Goal: Task Accomplishment & Management: Manage account settings

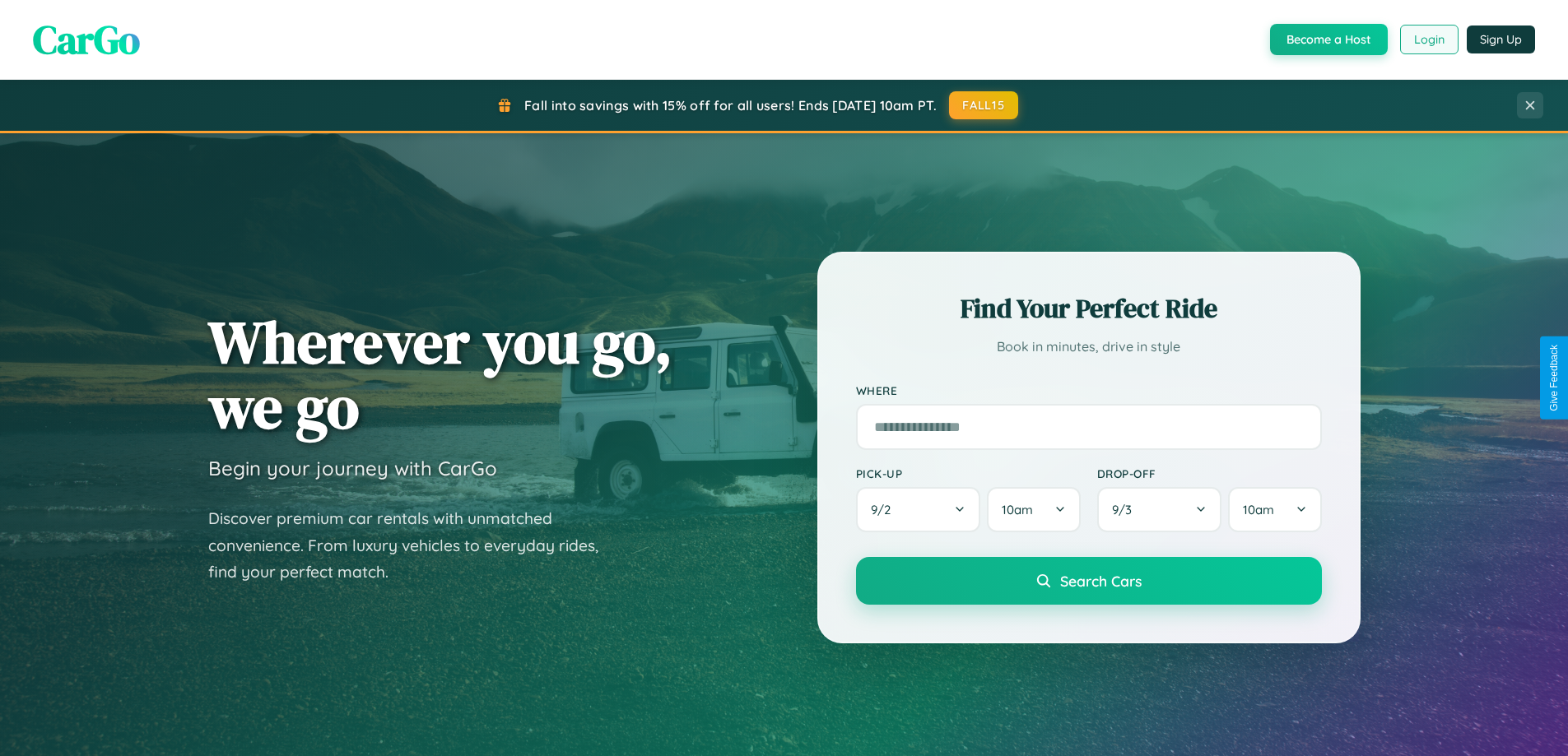
click at [1428, 40] on button "Login" at bounding box center [1429, 40] width 59 height 30
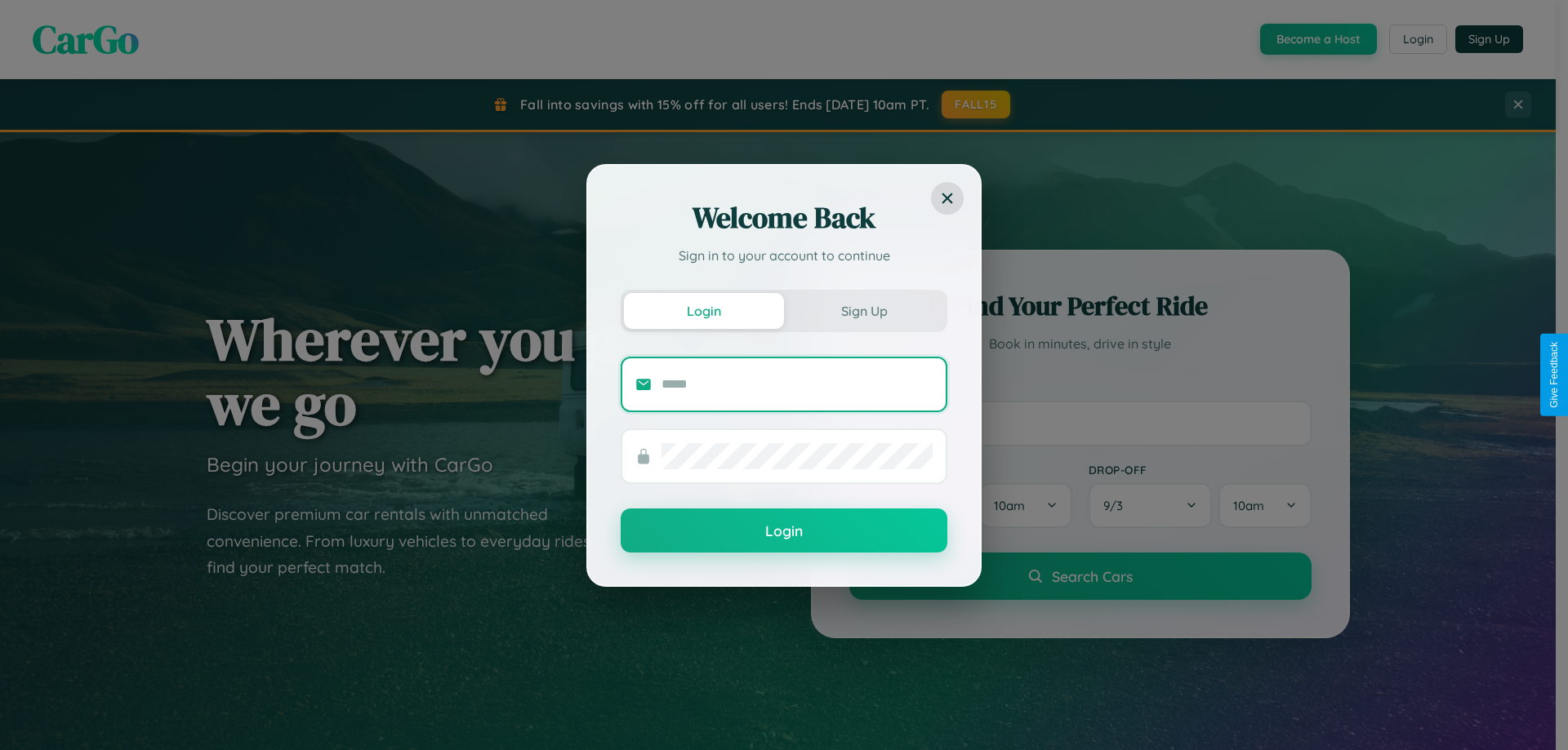
click at [797, 384] on input "text" at bounding box center [797, 385] width 271 height 26
type input "**********"
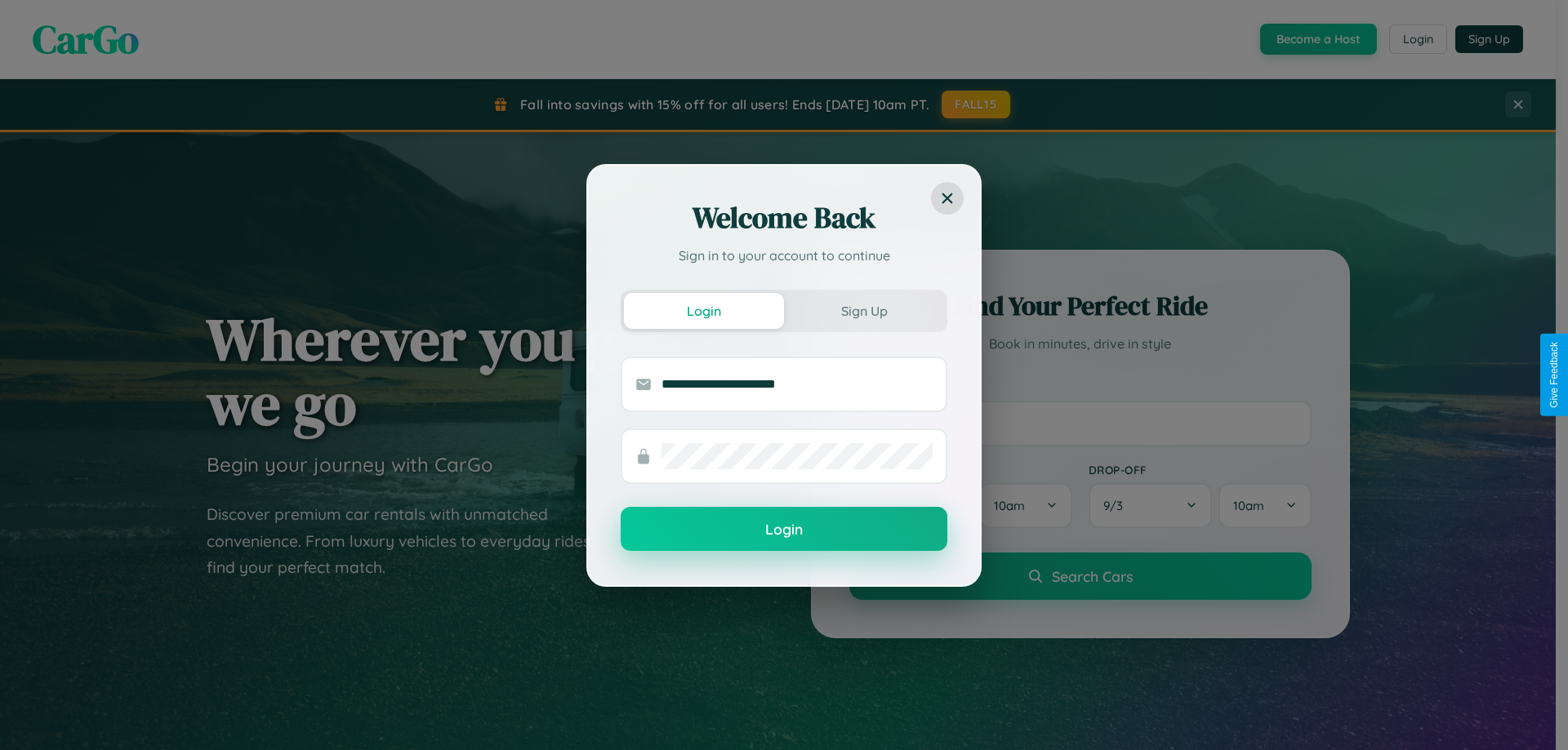
click at [784, 530] on button "Login" at bounding box center [784, 529] width 327 height 44
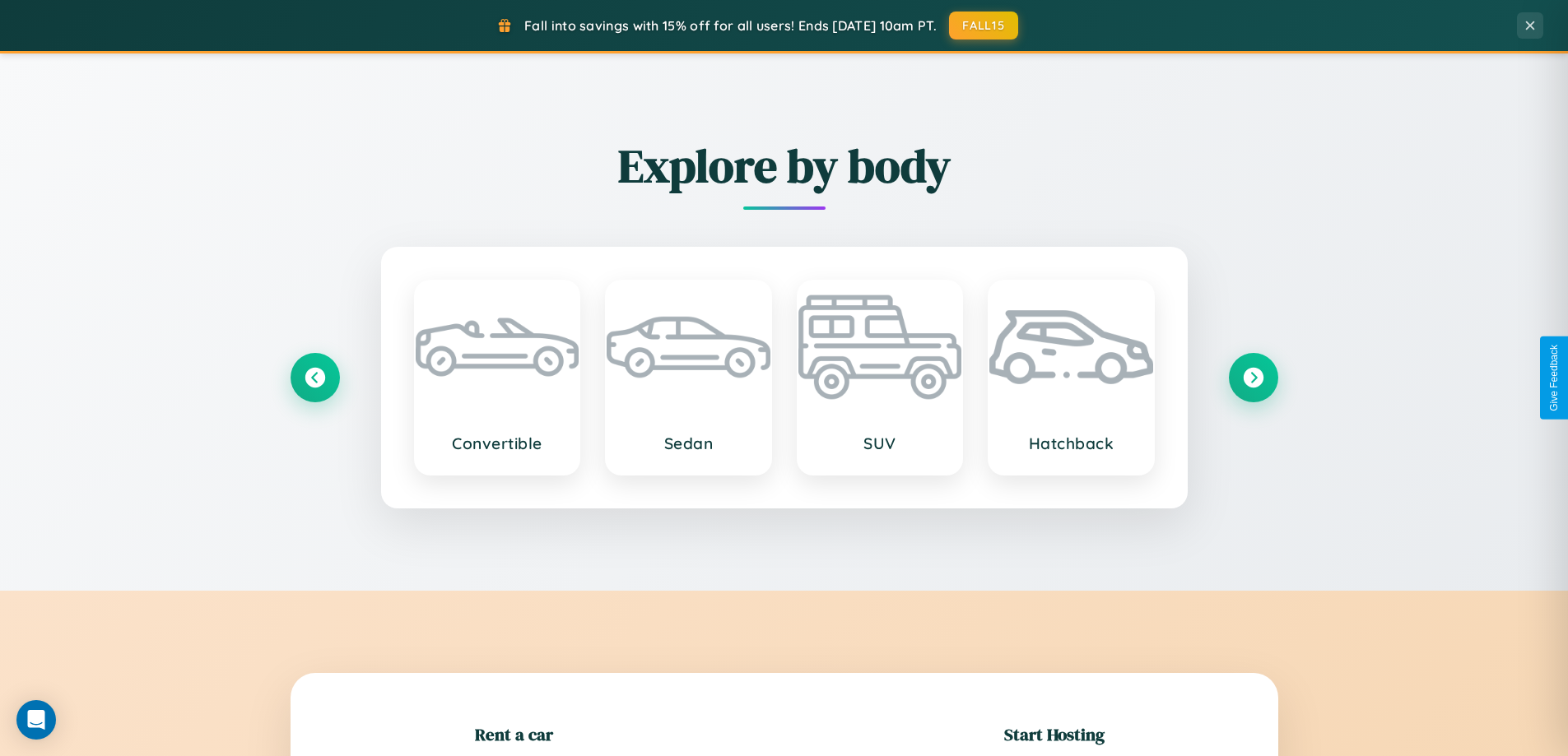
scroll to position [356, 0]
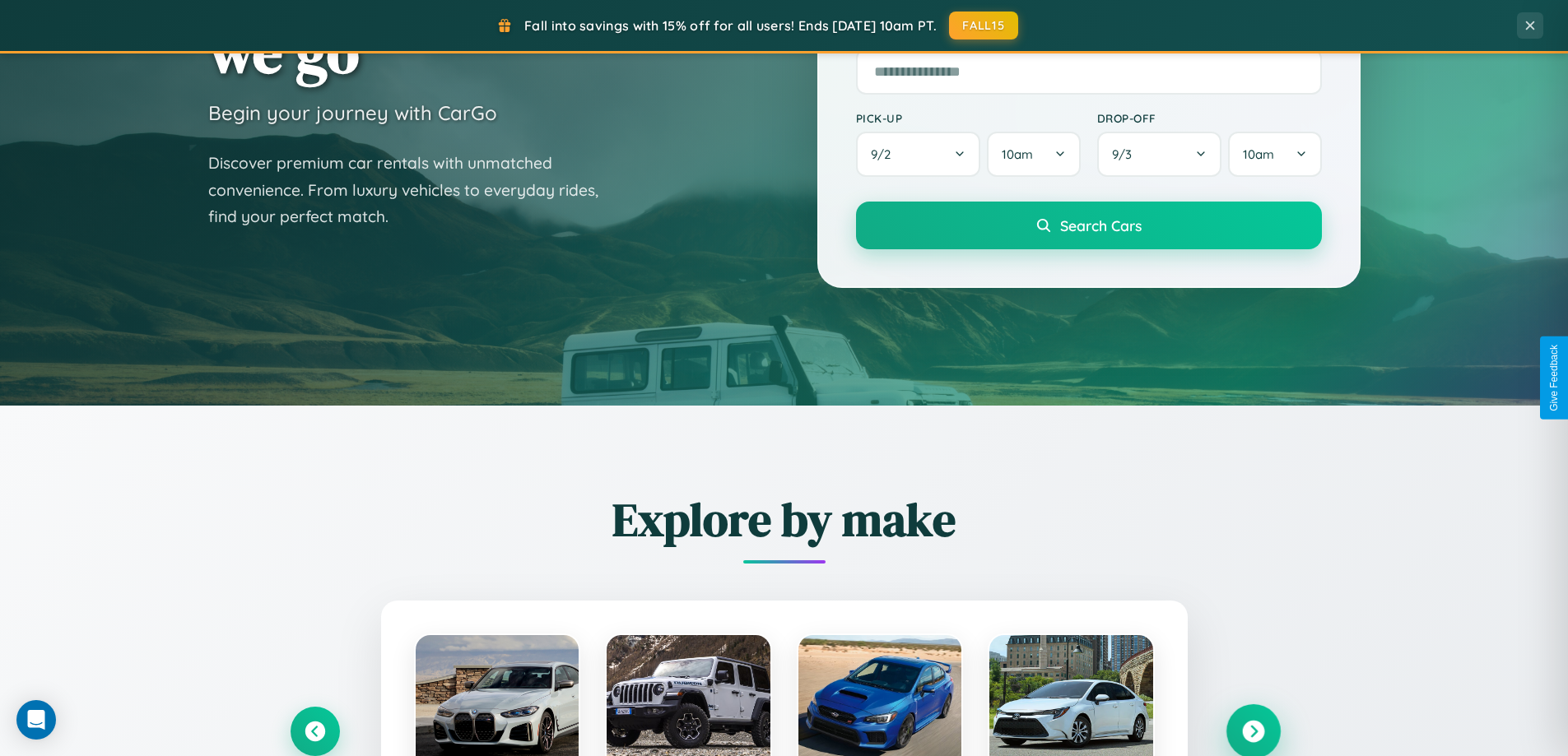
click at [1253, 731] on icon at bounding box center [1253, 731] width 22 height 22
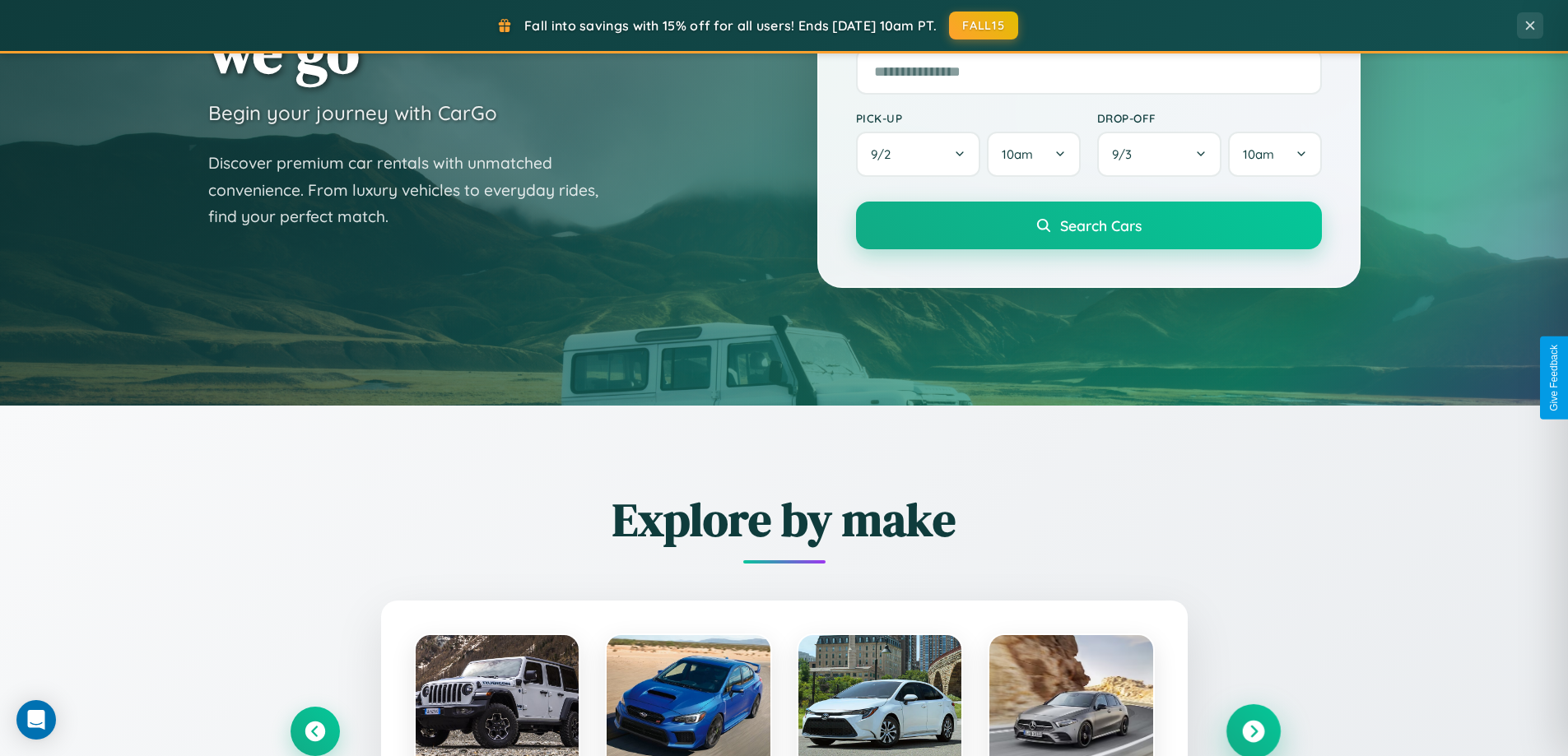
click at [1253, 730] on icon at bounding box center [1253, 731] width 22 height 22
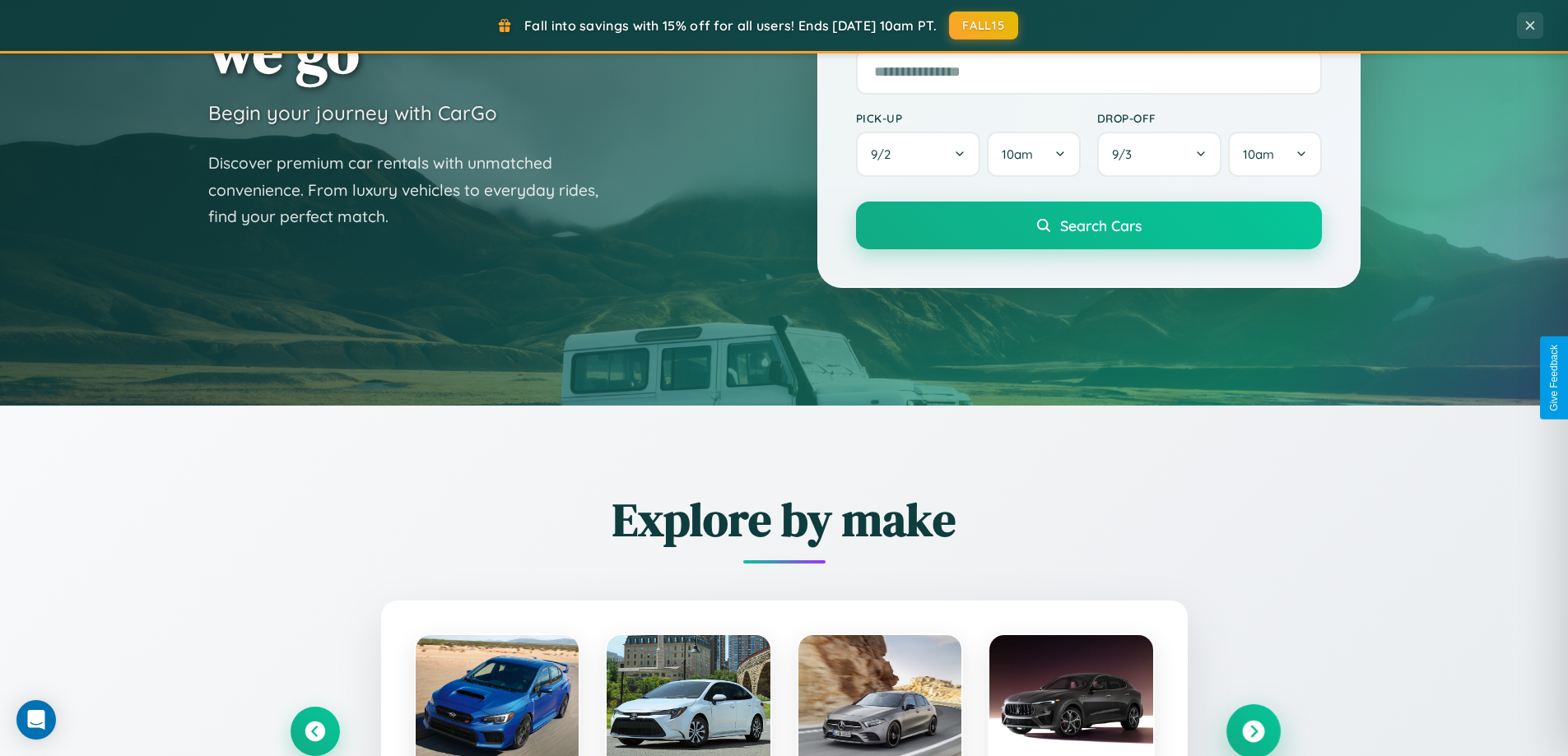
click at [1253, 730] on icon at bounding box center [1253, 731] width 22 height 22
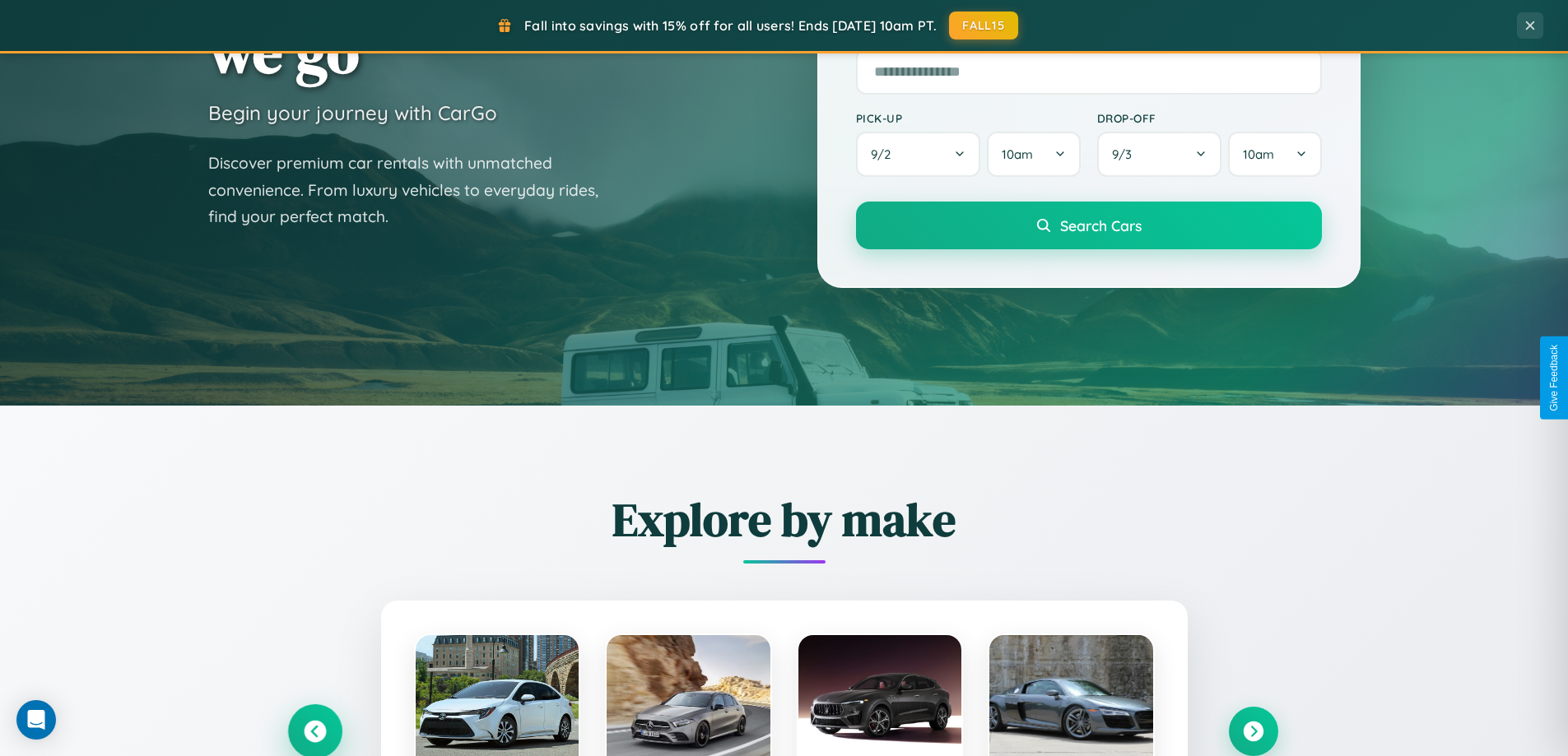
click at [314, 730] on icon at bounding box center [314, 731] width 22 height 22
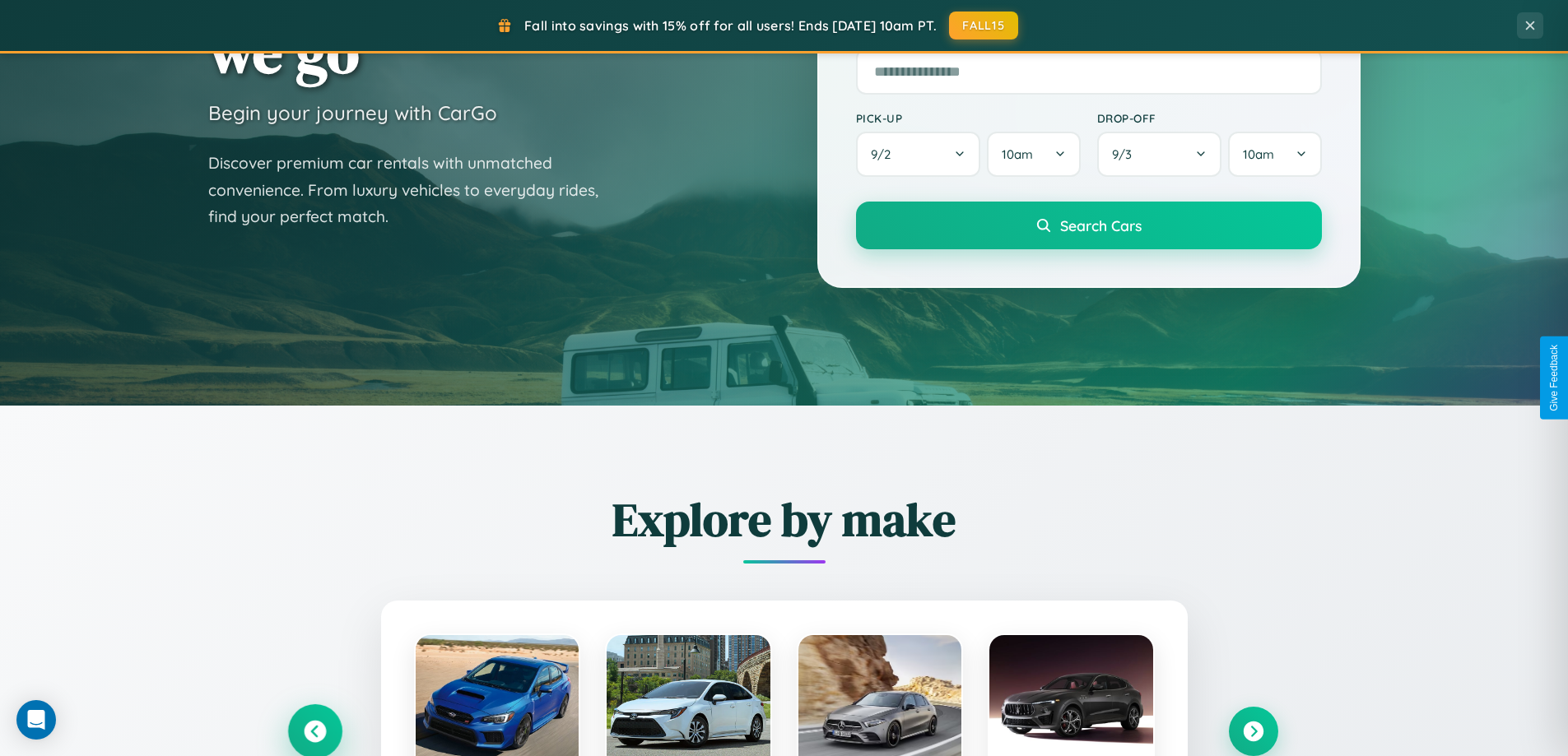
click at [314, 730] on icon at bounding box center [314, 731] width 27 height 27
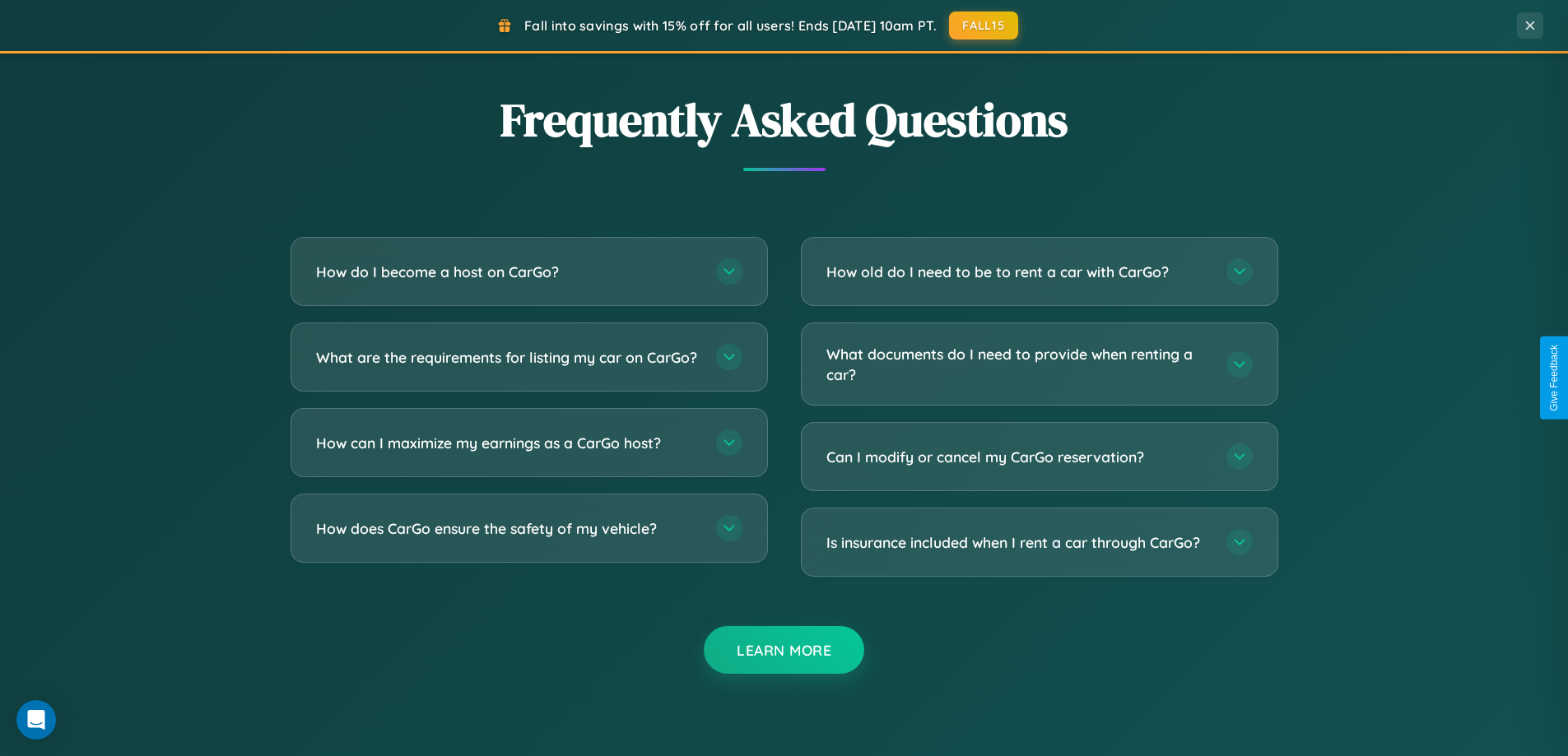
scroll to position [3167, 0]
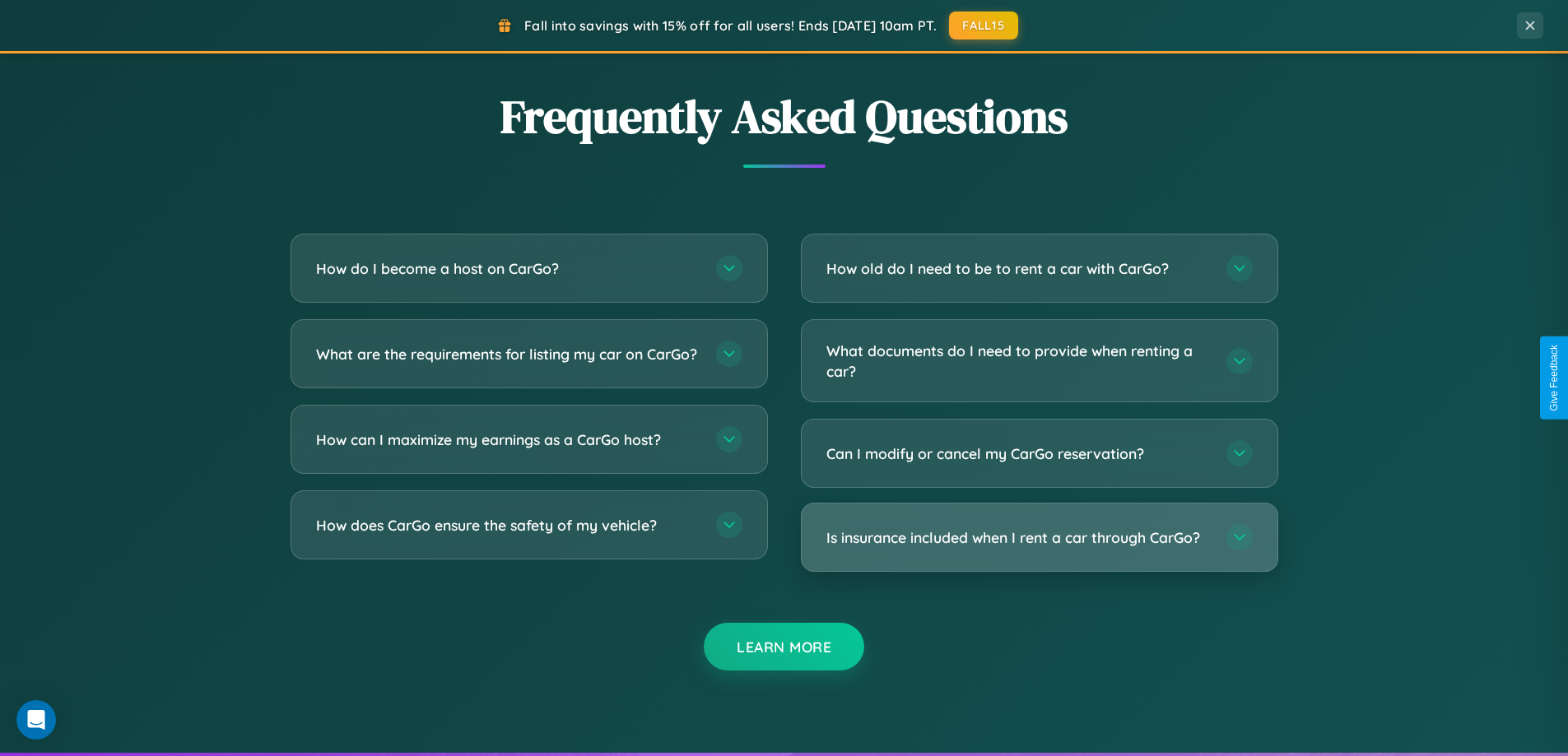
click at [1038, 537] on h3 "Is insurance included when I rent a car through CarGo?" at bounding box center [1018, 537] width 384 height 21
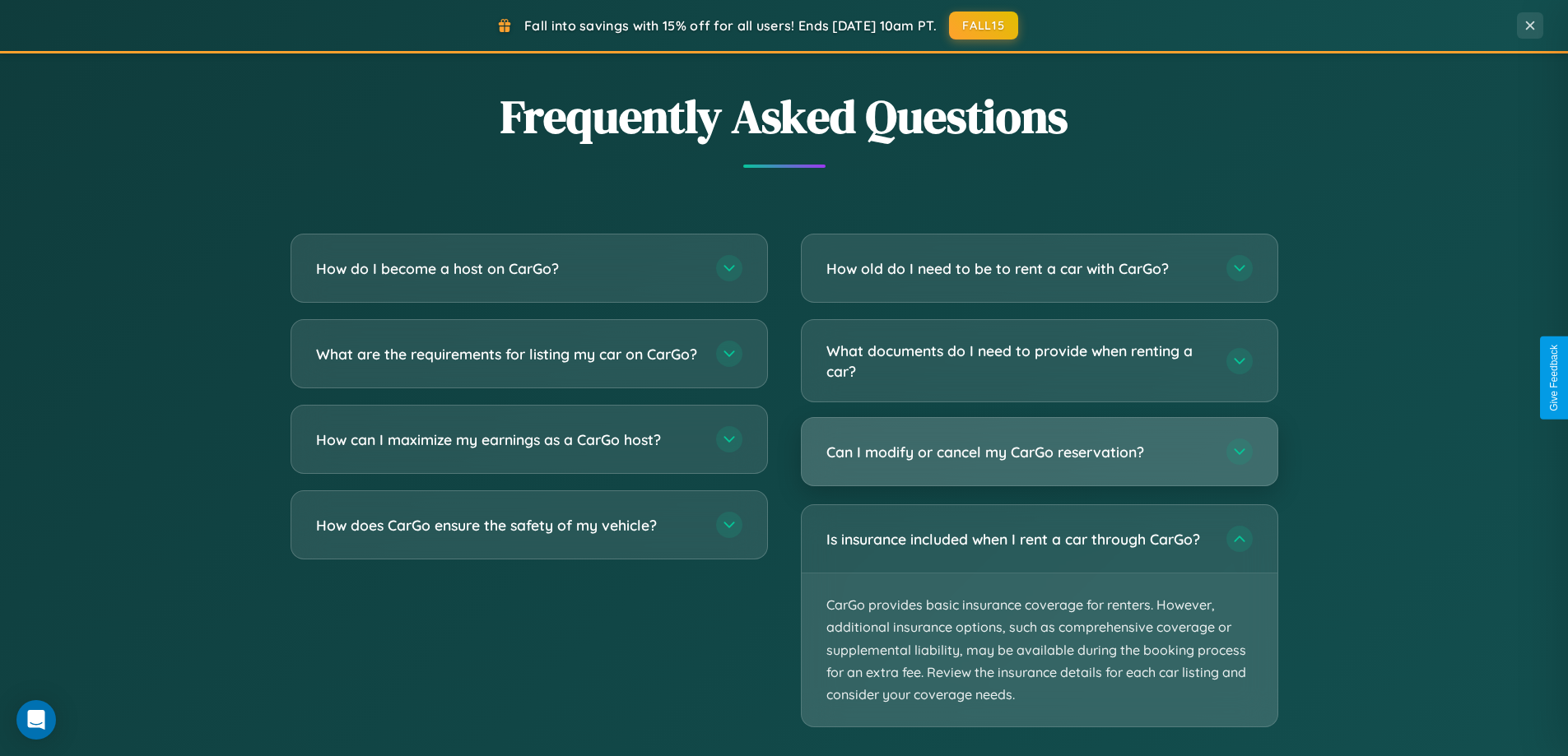
click at [1038, 453] on h3 "Can I modify or cancel my CarGo reservation?" at bounding box center [1018, 451] width 384 height 21
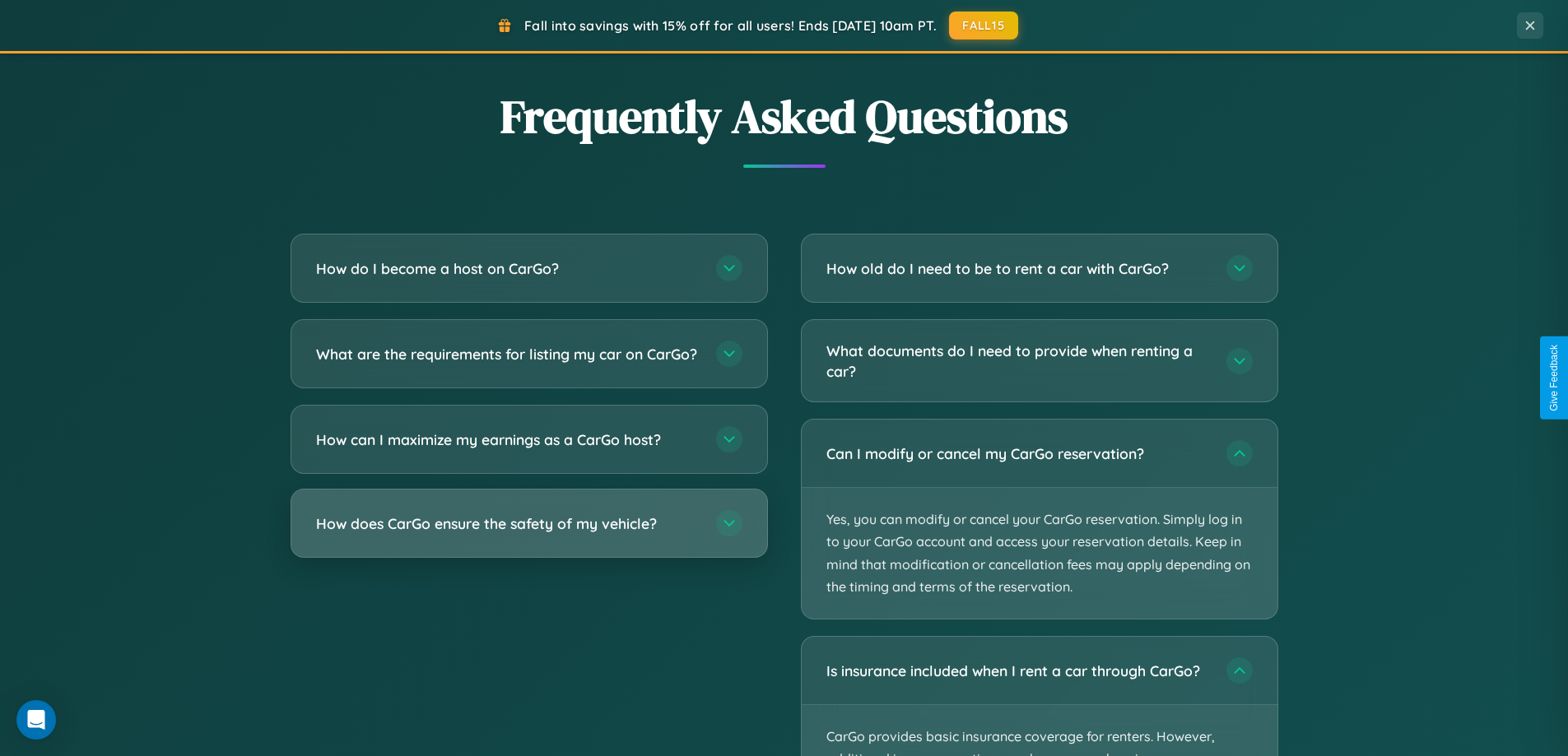
click at [528, 534] on h3 "How does CarGo ensure the safety of my vehicle?" at bounding box center [508, 523] width 384 height 21
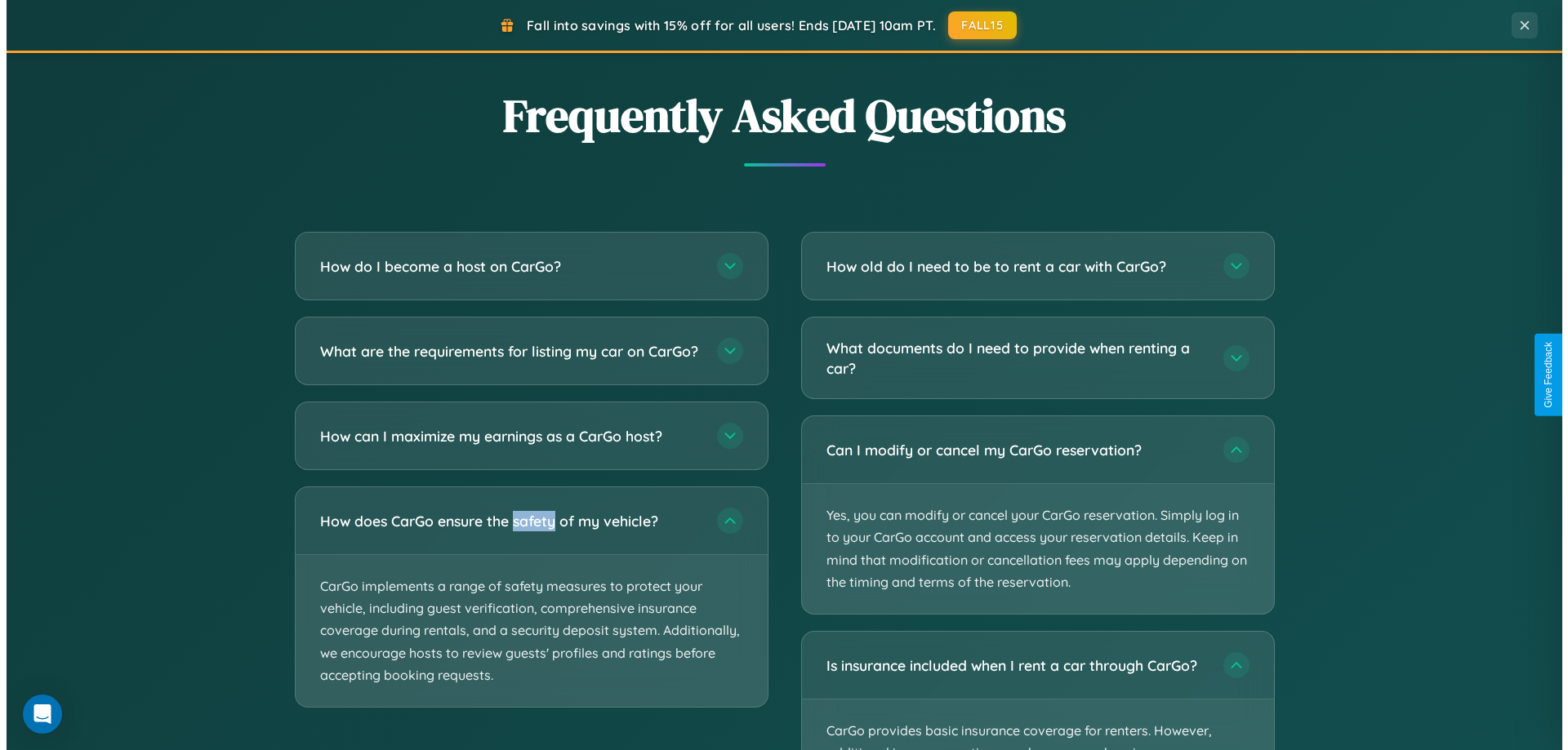
scroll to position [0, 0]
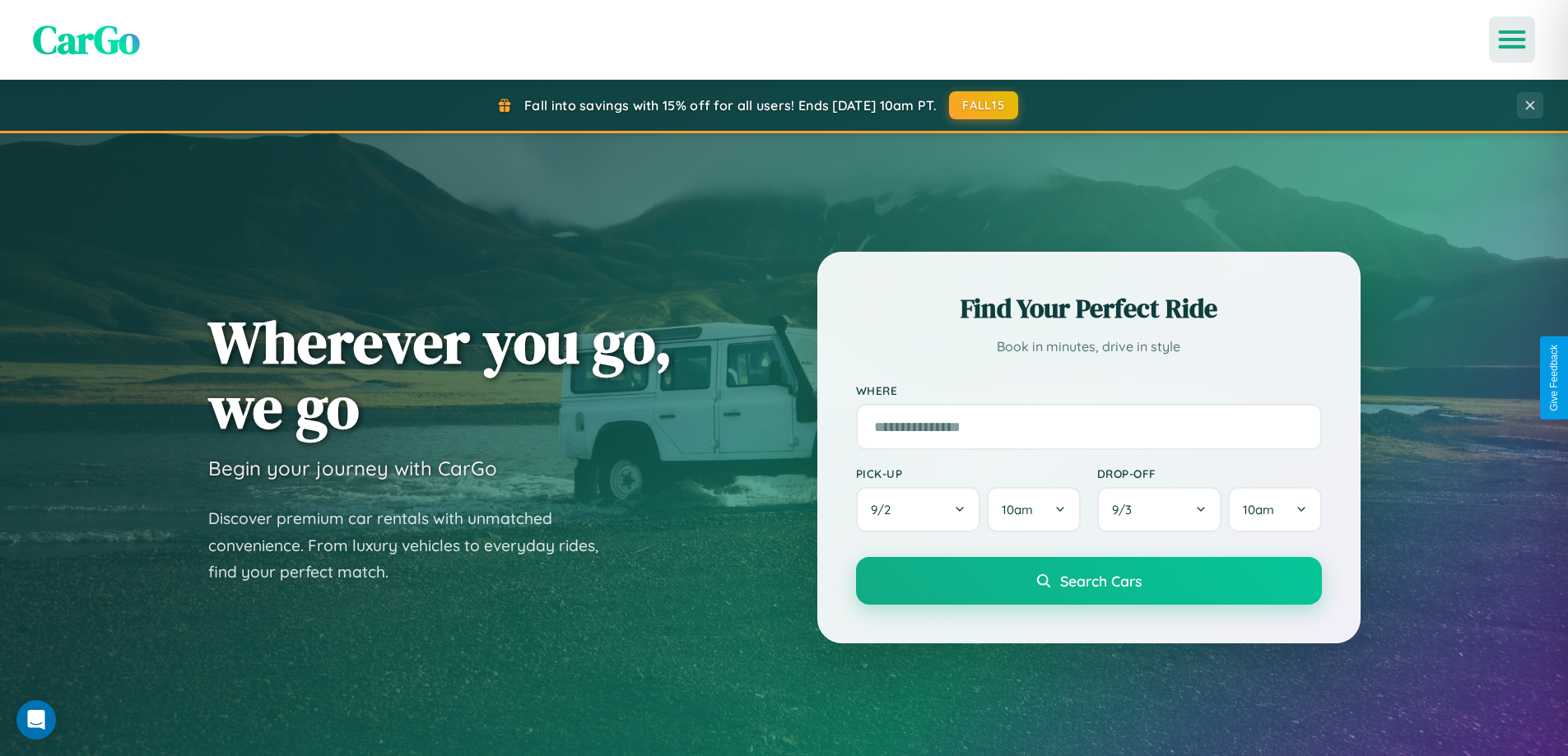
click at [1512, 40] on icon "Open menu" at bounding box center [1512, 40] width 24 height 15
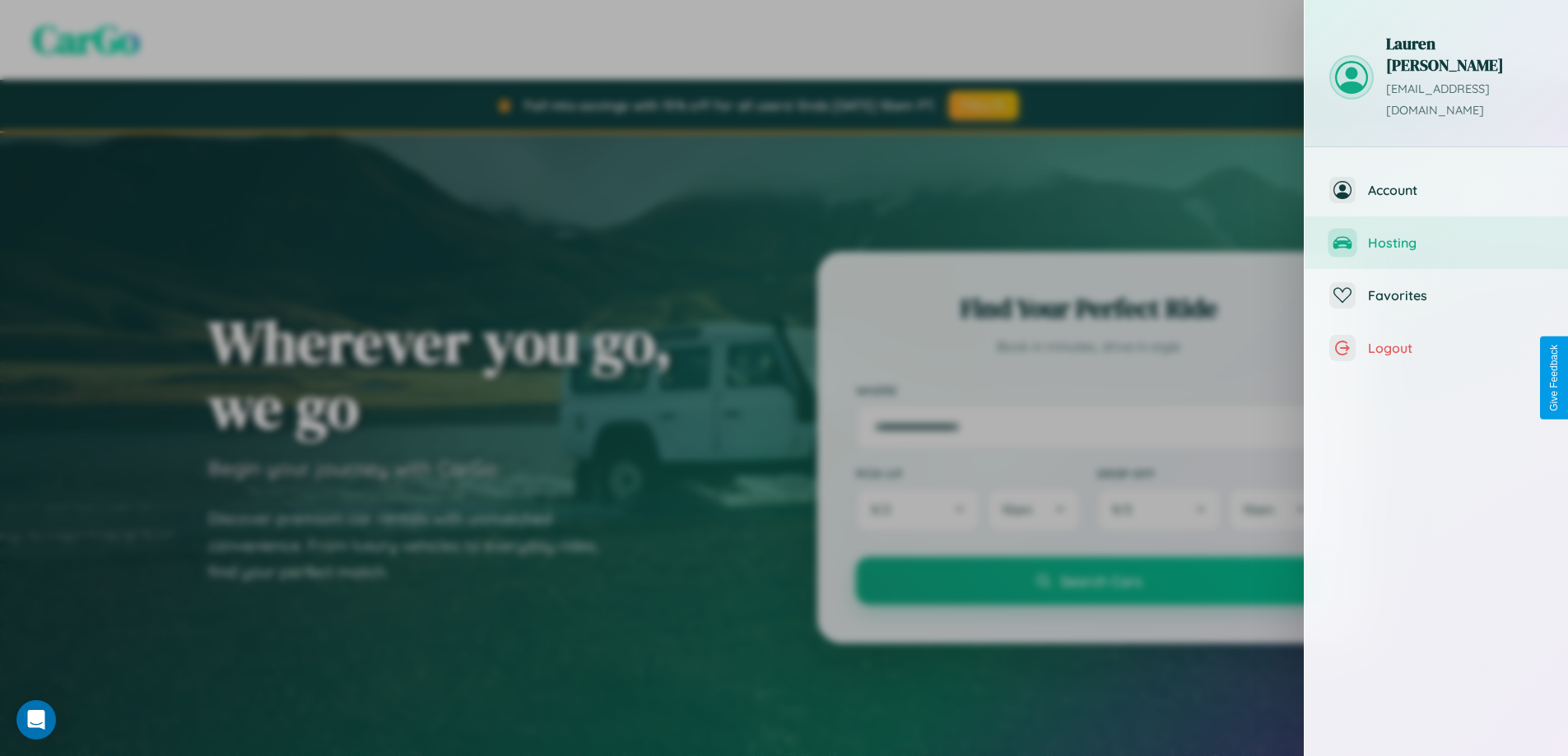
click at [1436, 234] on span "Hosting" at bounding box center [1455, 243] width 175 height 17
